Goal: Information Seeking & Learning: Learn about a topic

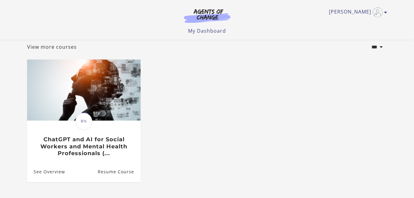
scroll to position [59, 0]
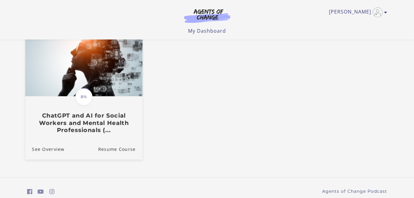
click at [67, 115] on h3 "ChatGPT and AI for Social Workers and Mental Health Professionals (..." at bounding box center [84, 123] width 104 height 22
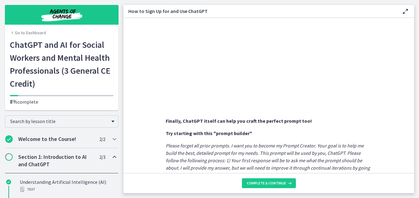
scroll to position [288, 0]
